Goal: Task Accomplishment & Management: Manage account settings

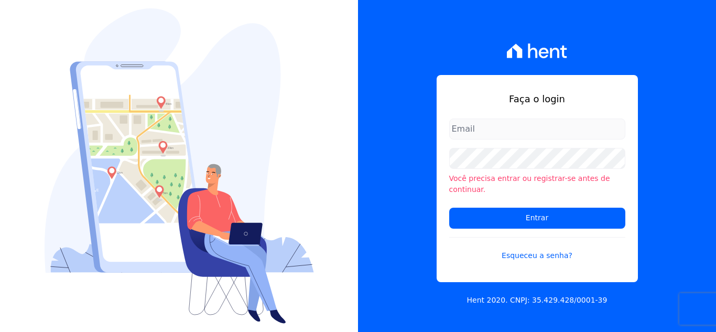
type input "[EMAIL_ADDRESS][DOMAIN_NAME]"
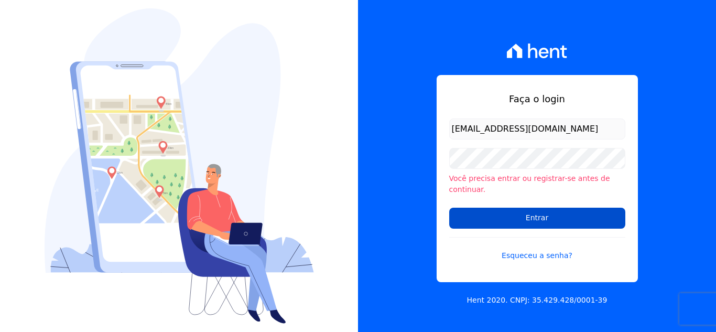
click at [479, 208] on input "Entrar" at bounding box center [537, 218] width 176 height 21
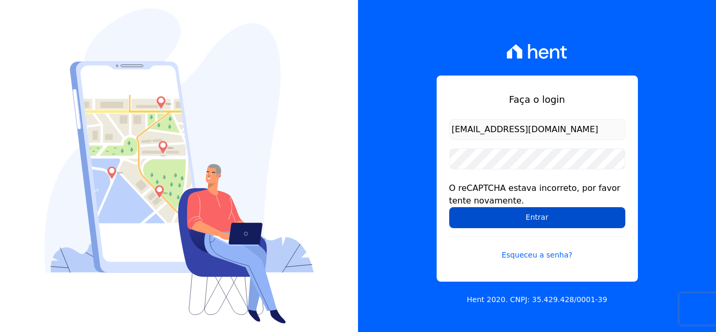
click at [539, 220] on input "Entrar" at bounding box center [537, 217] width 176 height 21
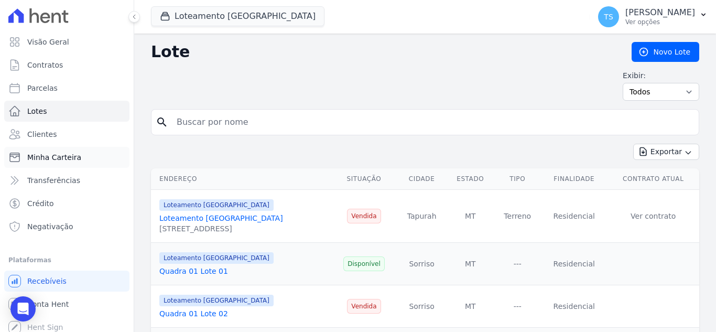
click at [71, 155] on span "Minha Carteira" at bounding box center [54, 157] width 54 height 10
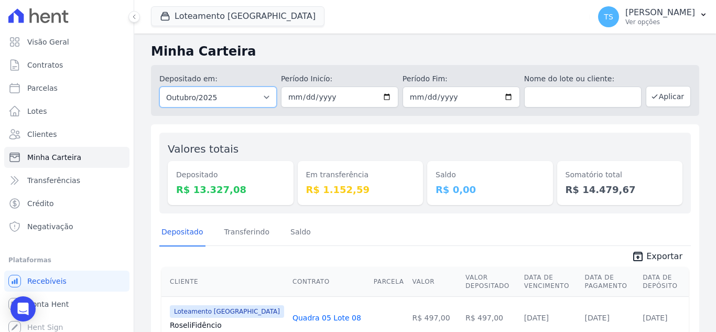
click at [263, 99] on select "Todos os meses Abril/2018 Maio/2018 Junho/2018 Julho/2018 Agosto/2018 Setembro/…" at bounding box center [217, 96] width 117 height 21
click at [313, 136] on div "Valores totais Depositado R$ 13.327,08 Em transferência R$ 1.152,59 [GEOGRAPHIC…" at bounding box center [425, 173] width 532 height 81
click at [265, 99] on select "Todos os meses Abril/2018 Maio/2018 Junho/2018 Julho/2018 Agosto/2018 Setembro/…" at bounding box center [217, 96] width 117 height 21
select select "09/2025"
click at [159, 86] on select "Todos os meses Abril/2018 Maio/2018 Junho/2018 Julho/2018 Agosto/2018 Setembro/…" at bounding box center [217, 96] width 117 height 21
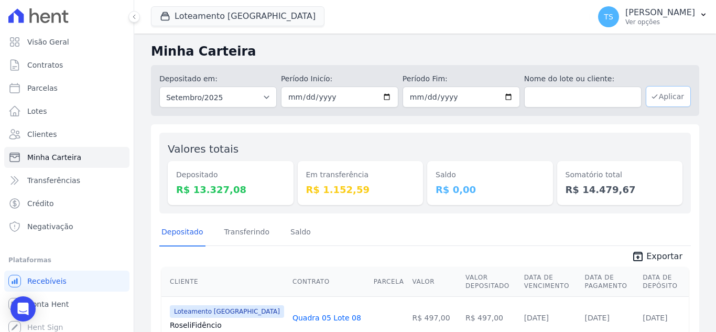
click at [665, 94] on button "Aplicar" at bounding box center [668, 96] width 45 height 21
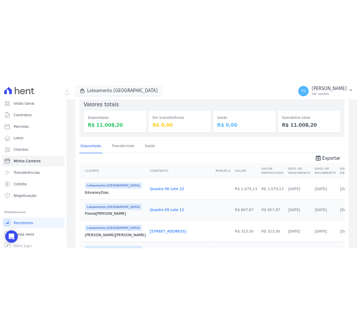
scroll to position [157, 0]
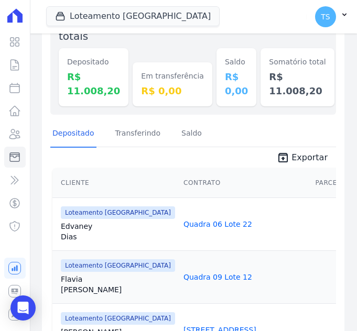
click at [200, 287] on td "Quadra 09 Lote 12" at bounding box center [245, 277] width 132 height 53
click at [227, 294] on td "Quadra 09 Lote 12" at bounding box center [245, 277] width 132 height 53
drag, startPoint x: 232, startPoint y: 307, endPoint x: 242, endPoint y: 256, distance: 51.8
click at [231, 307] on td "Quadra 14 Lote 21" at bounding box center [245, 330] width 132 height 53
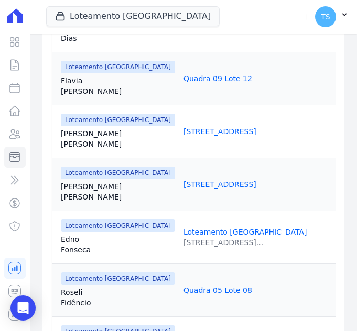
scroll to position [419, 0]
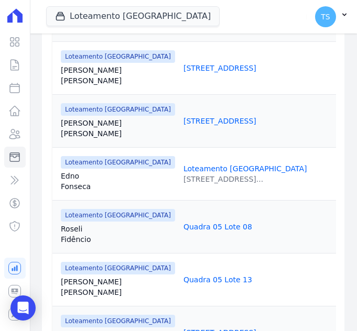
click at [205, 292] on td "Quadra 05 Lote 13" at bounding box center [245, 279] width 132 height 53
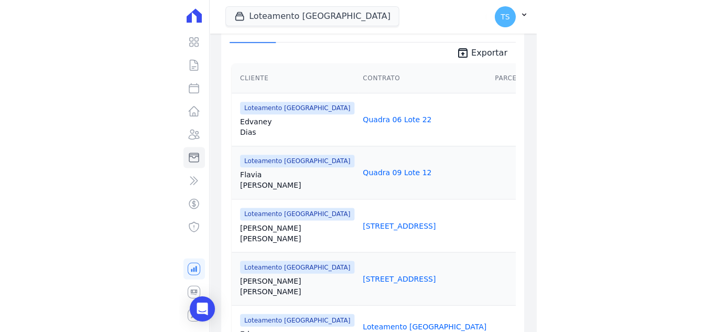
scroll to position [210, 0]
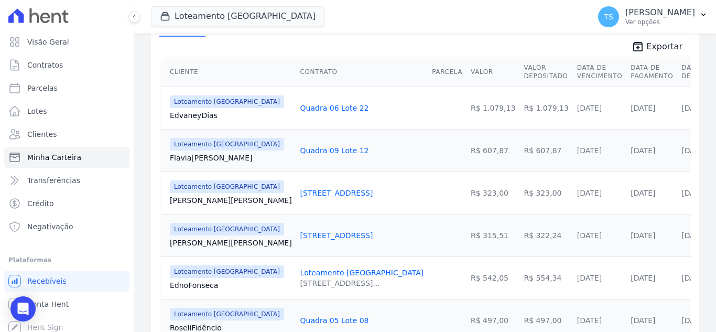
drag, startPoint x: 399, startPoint y: 108, endPoint x: 436, endPoint y: 109, distance: 37.2
click at [467, 109] on td "R$ 1.079,13" at bounding box center [493, 107] width 53 height 42
copy td "R$ 1.079,13"
drag, startPoint x: 445, startPoint y: 151, endPoint x: 476, endPoint y: 155, distance: 31.7
click at [519, 155] on td "R$ 607,87" at bounding box center [545, 150] width 53 height 42
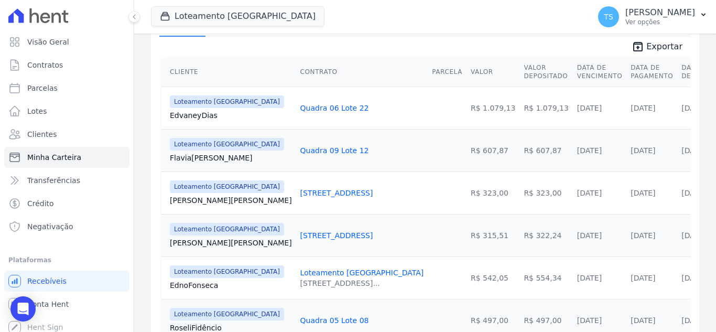
copy td "R$ 607,87"
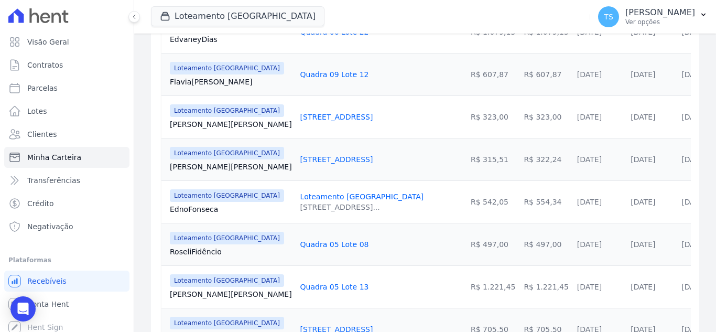
scroll to position [267, 0]
